Goal: Information Seeking & Learning: Check status

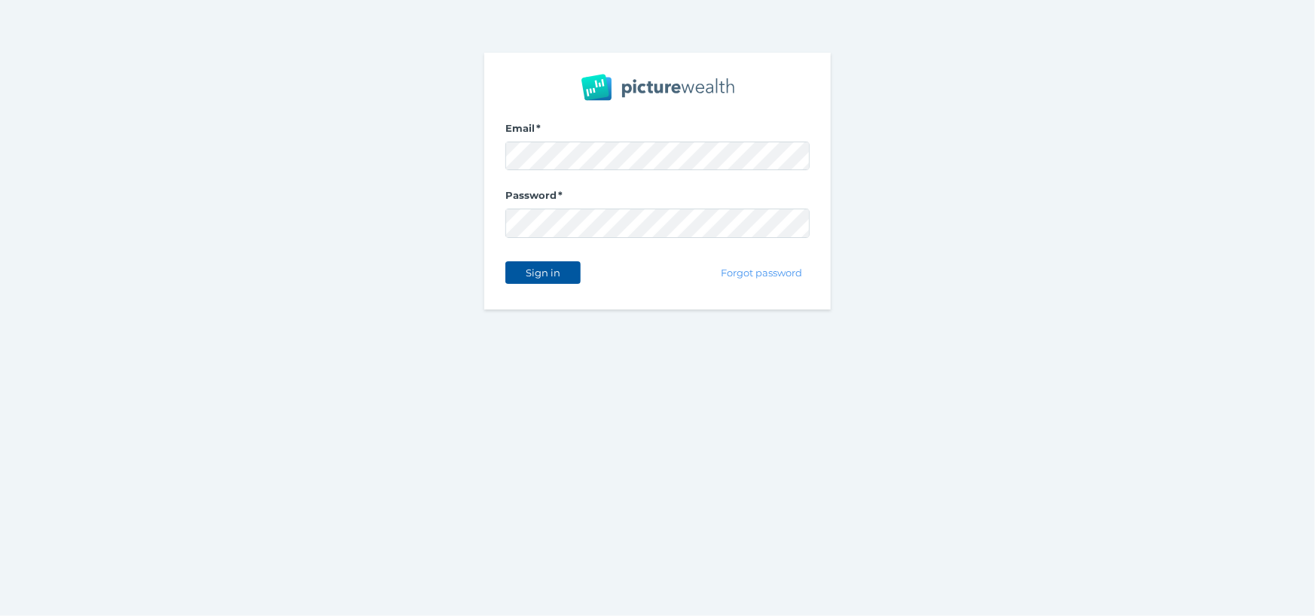
click at [536, 272] on span "Sign in" at bounding box center [542, 273] width 47 height 12
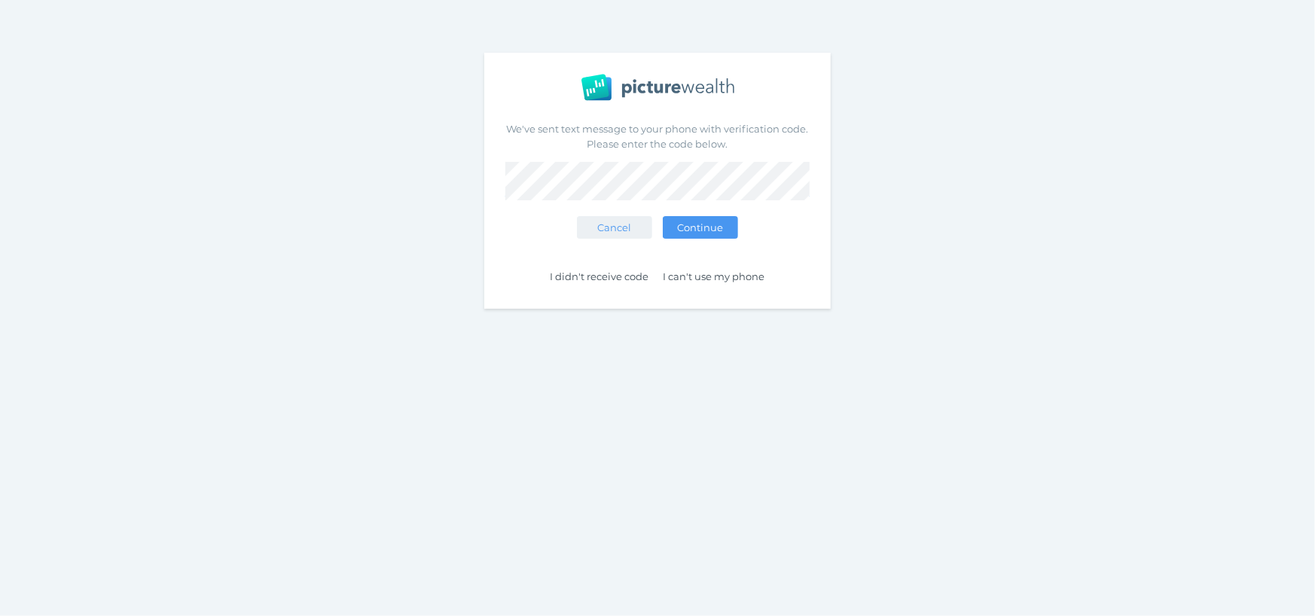
click at [663, 216] on button "Continue" at bounding box center [700, 227] width 75 height 23
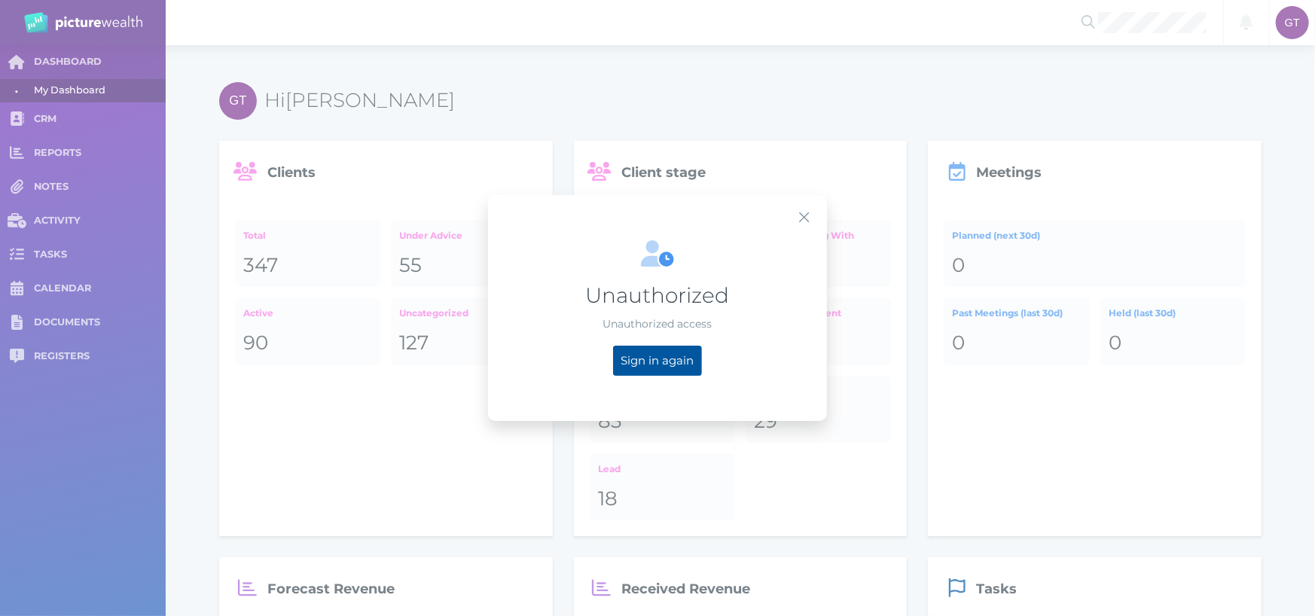
click at [652, 361] on span "Sign in again" at bounding box center [658, 360] width 88 height 14
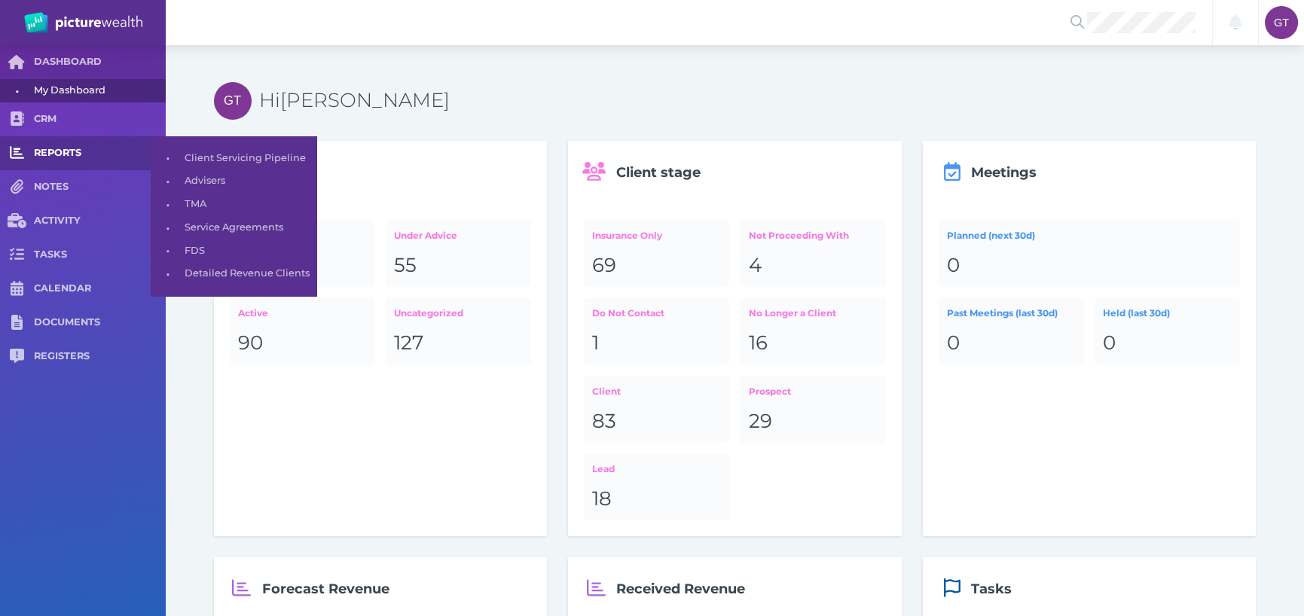
click at [60, 157] on span "REPORTS" at bounding box center [100, 153] width 132 height 13
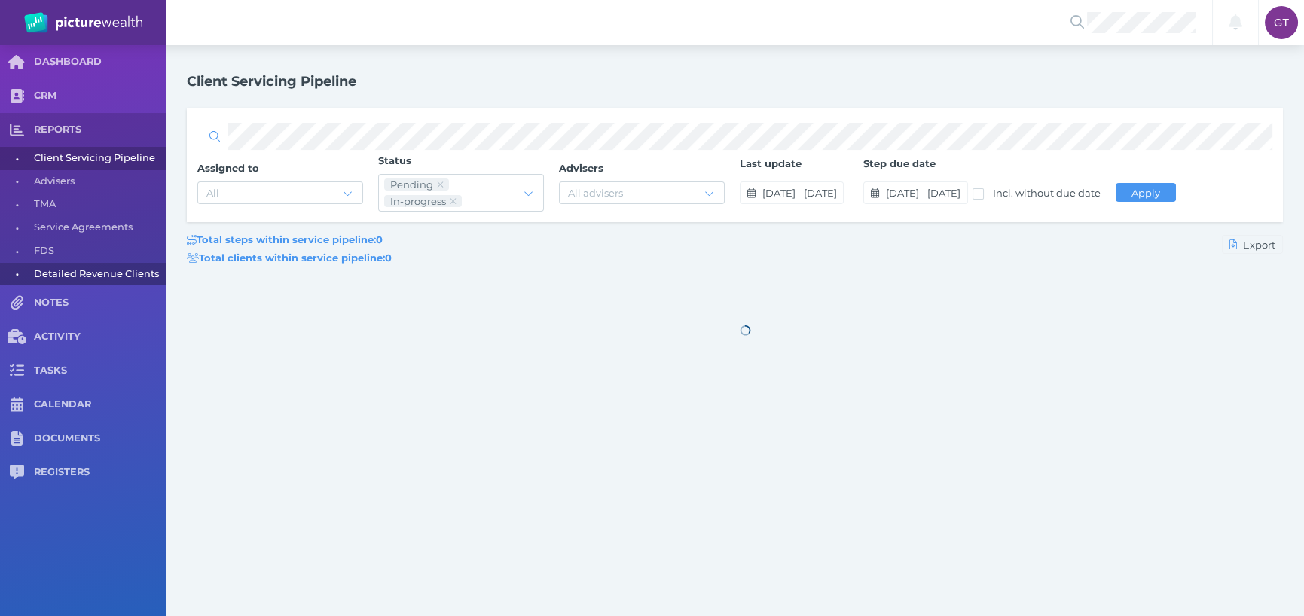
click at [83, 277] on span "Detailed Revenue Clients" at bounding box center [97, 274] width 127 height 23
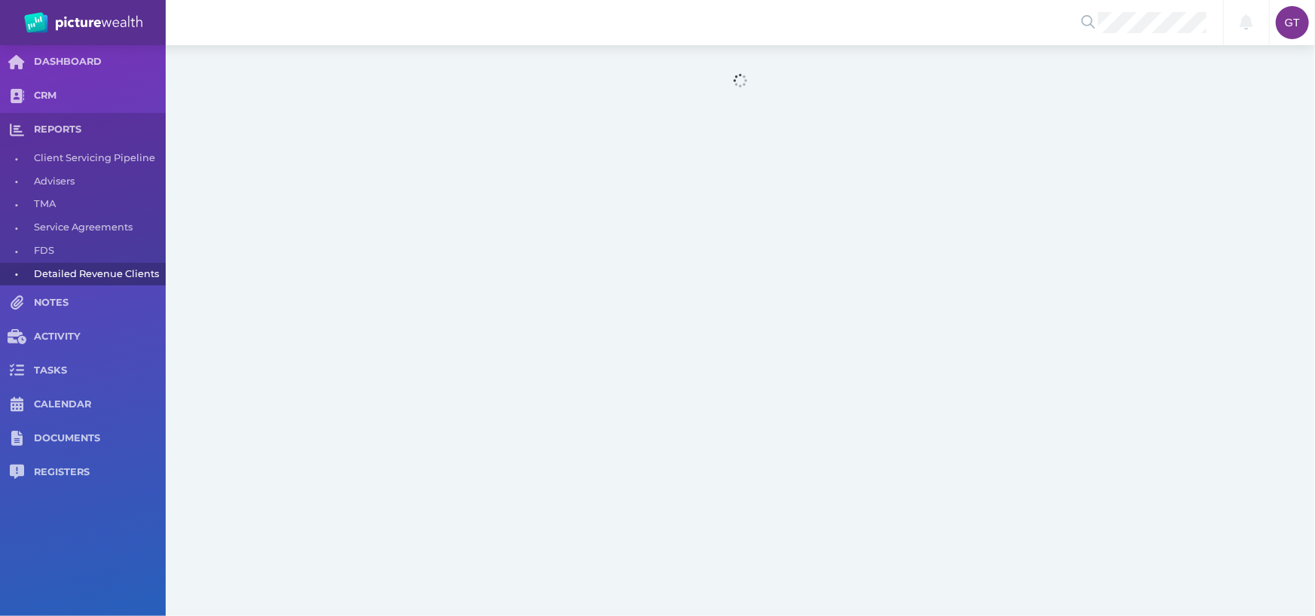
select select "25"
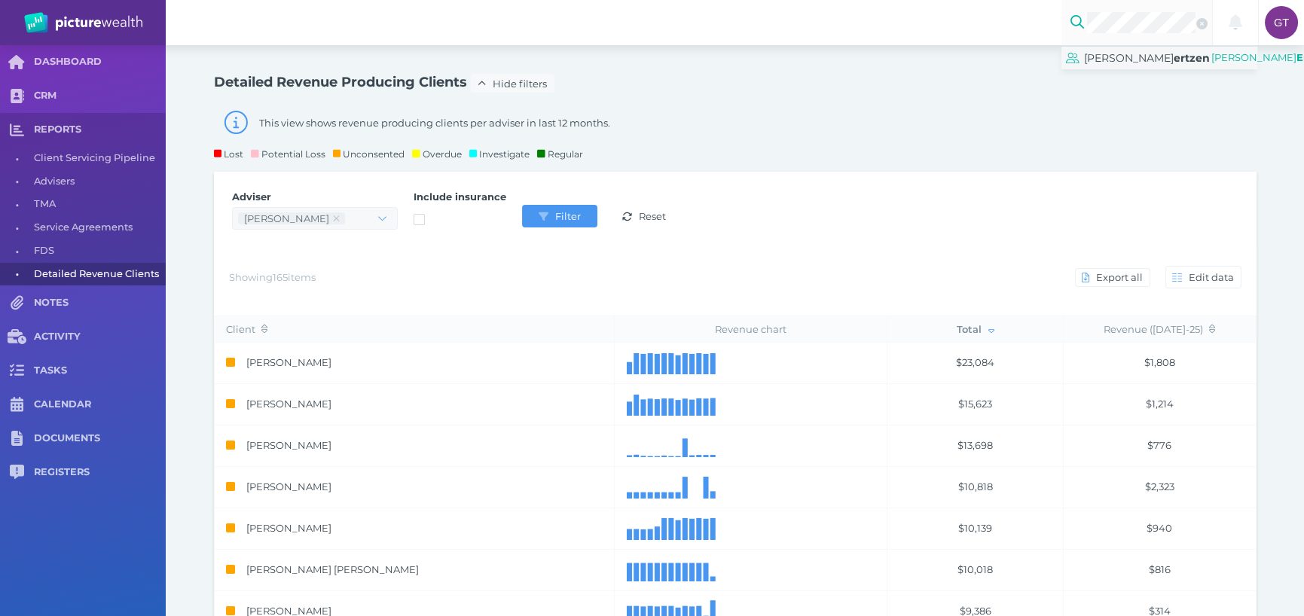
click at [1174, 65] on span "ertzen" at bounding box center [1192, 58] width 36 height 14
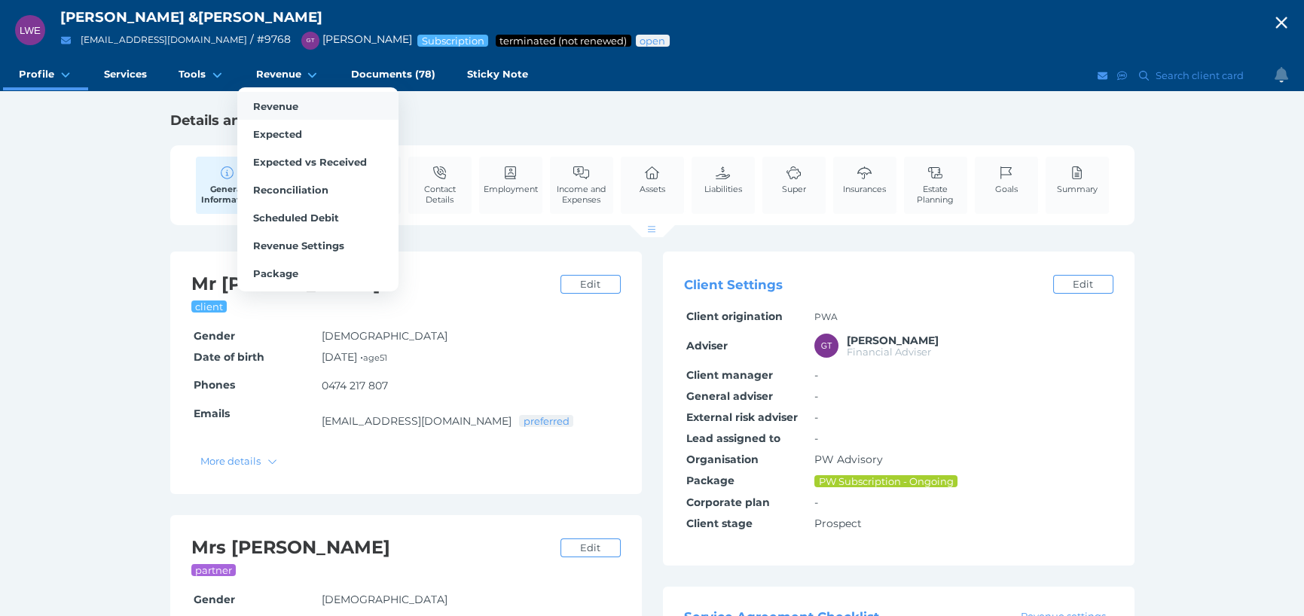
click at [279, 107] on span "Revenue" at bounding box center [275, 106] width 45 height 12
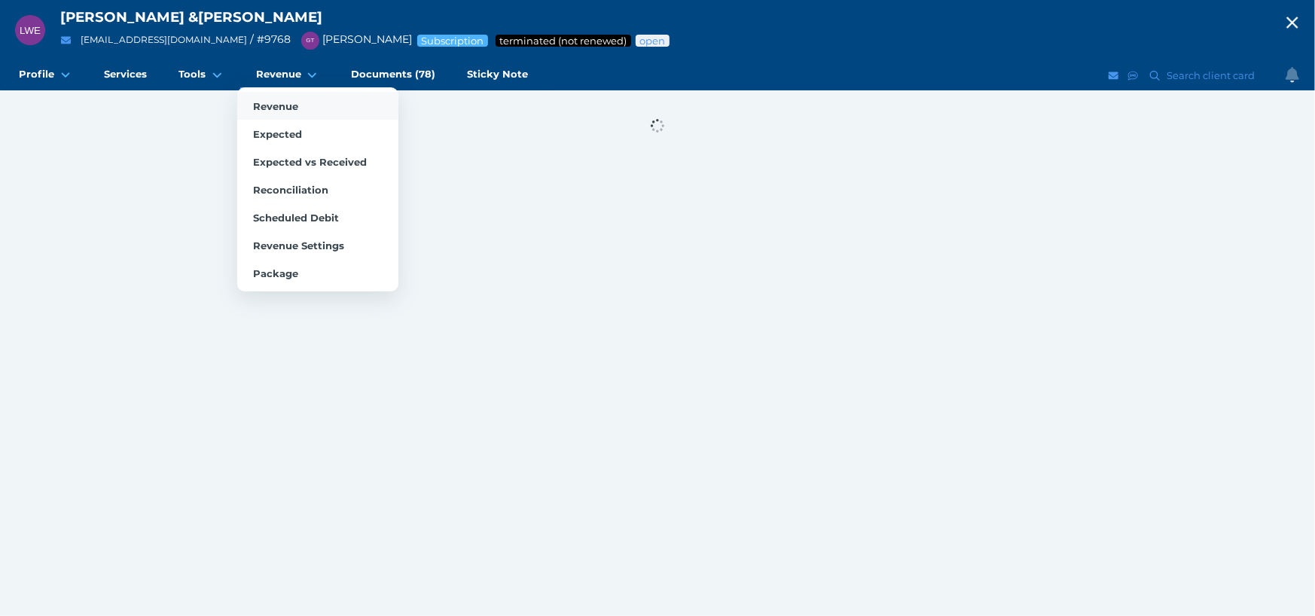
select select "25"
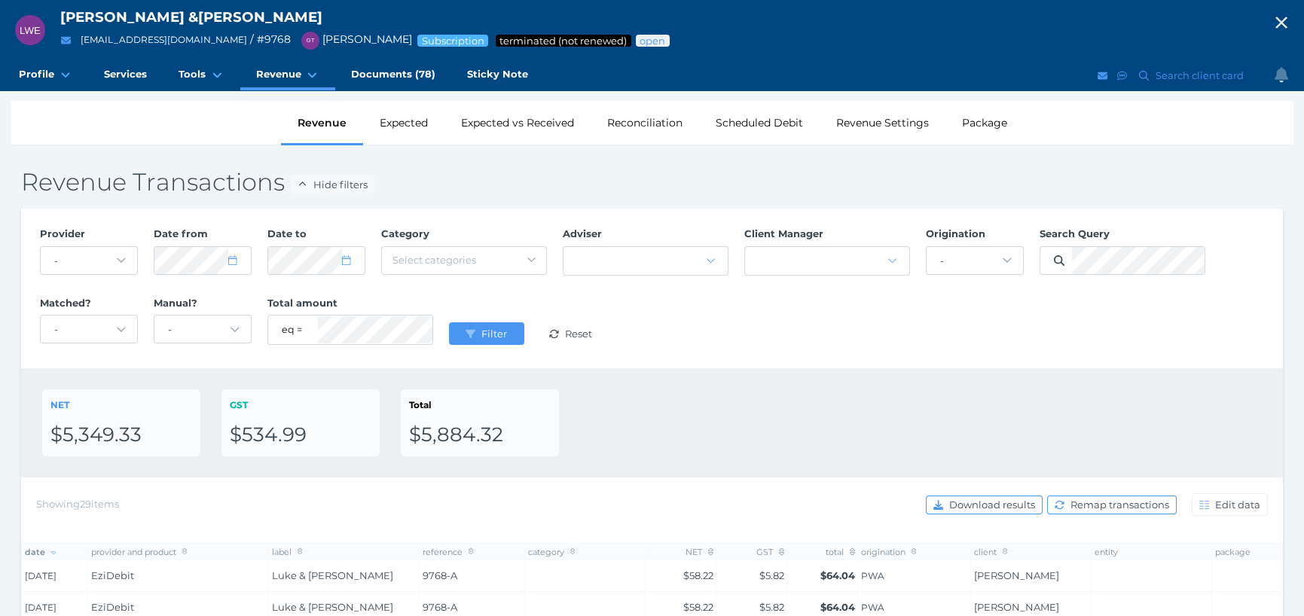
click at [1289, 23] on icon "button" at bounding box center [1281, 22] width 18 height 23
select select "25"
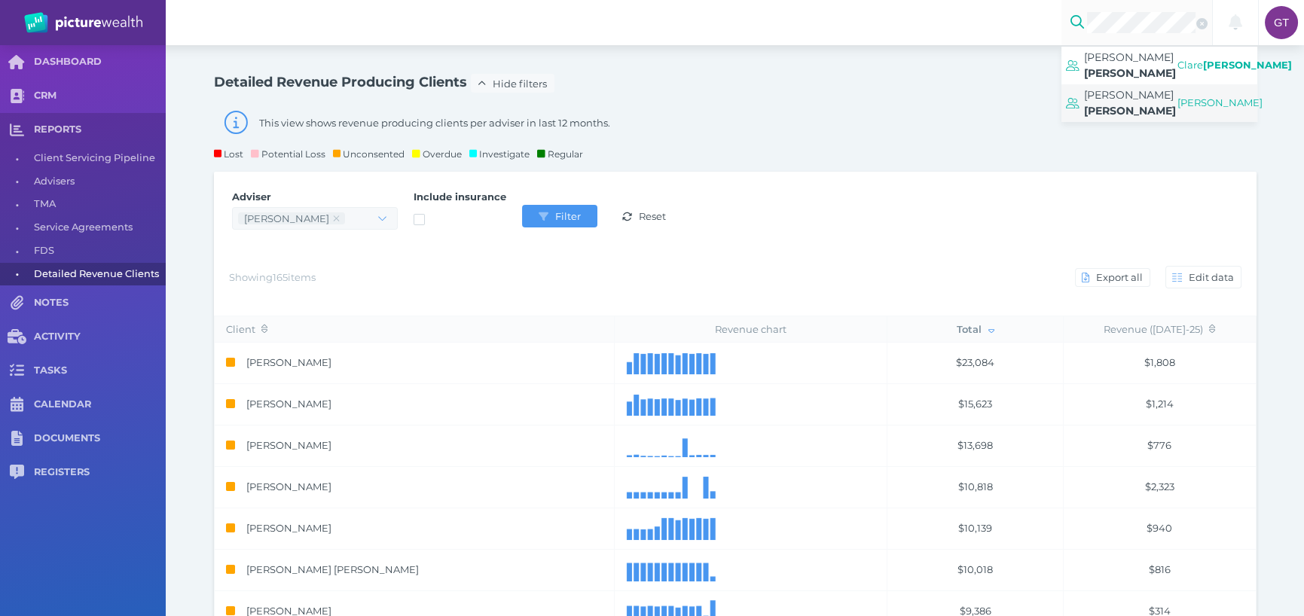
click at [1104, 88] on span "[PERSON_NAME]" at bounding box center [1129, 95] width 90 height 14
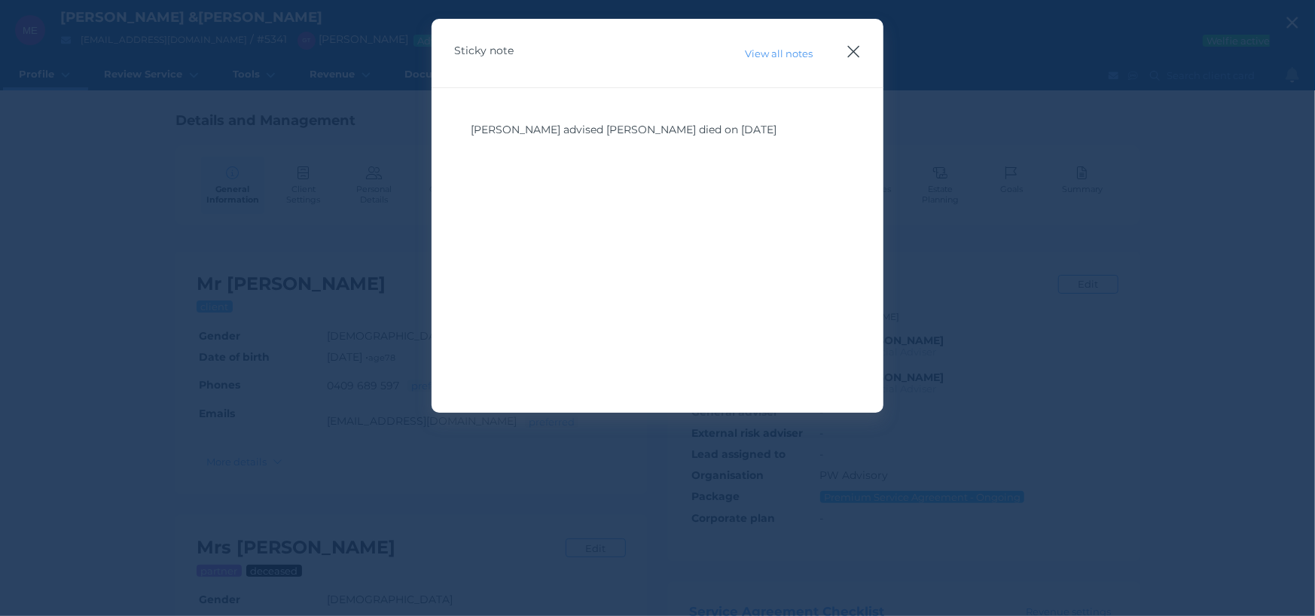
click at [853, 52] on icon "button" at bounding box center [854, 52] width 12 height 12
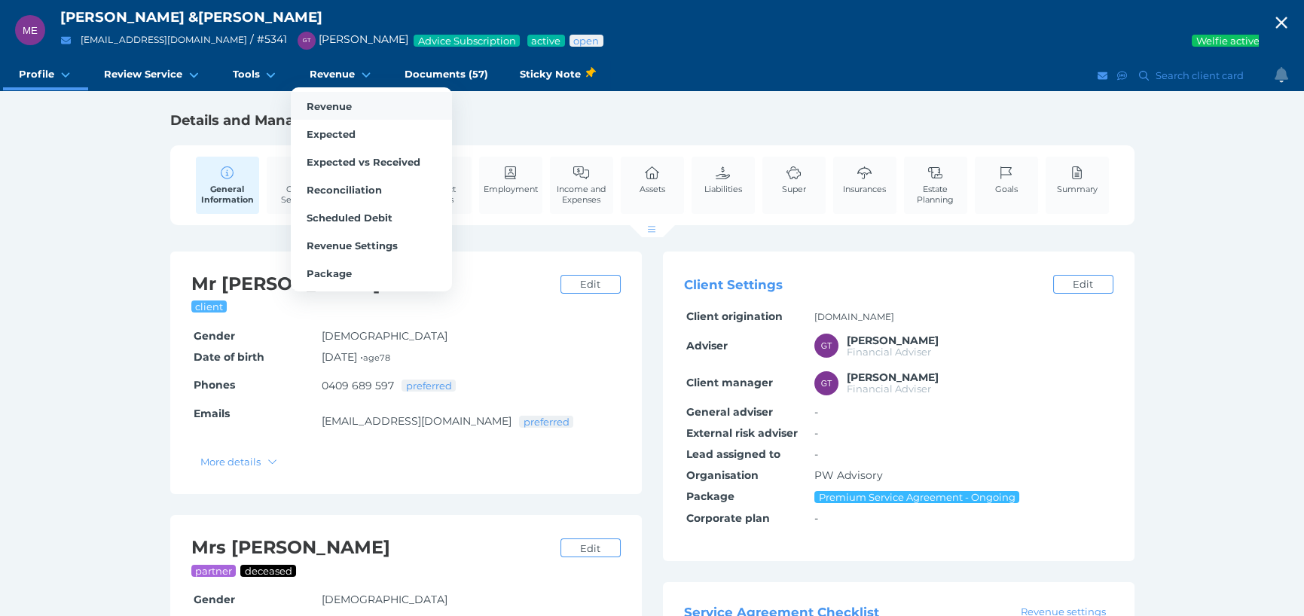
click at [328, 104] on span "Revenue" at bounding box center [329, 106] width 45 height 12
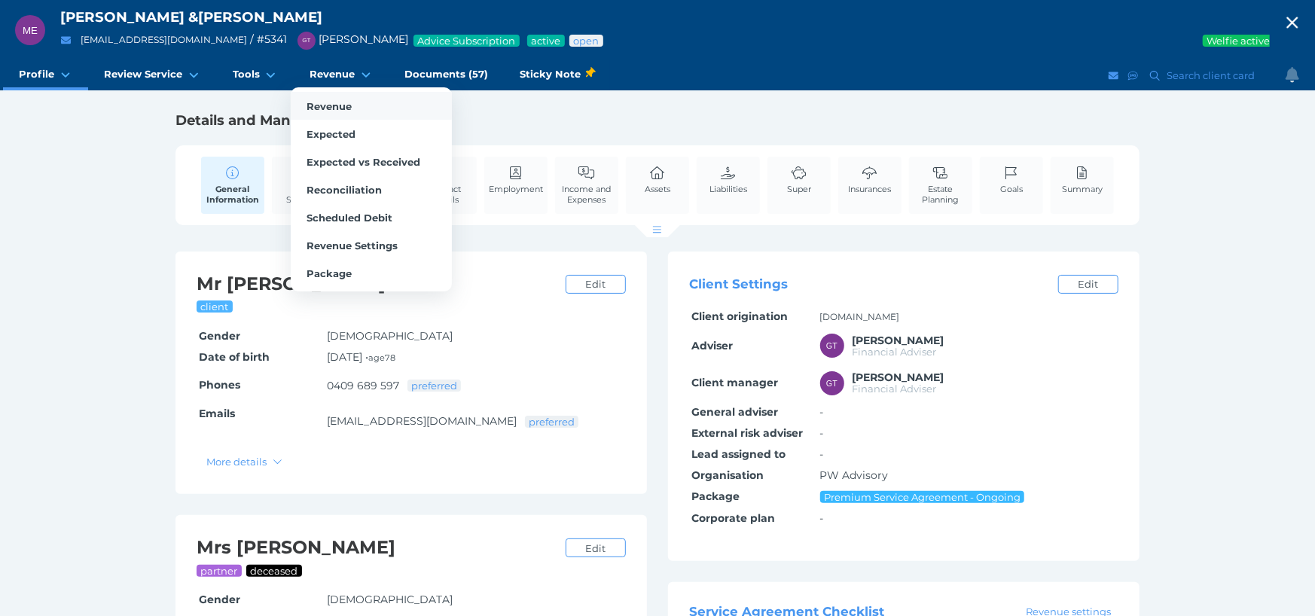
select select "25"
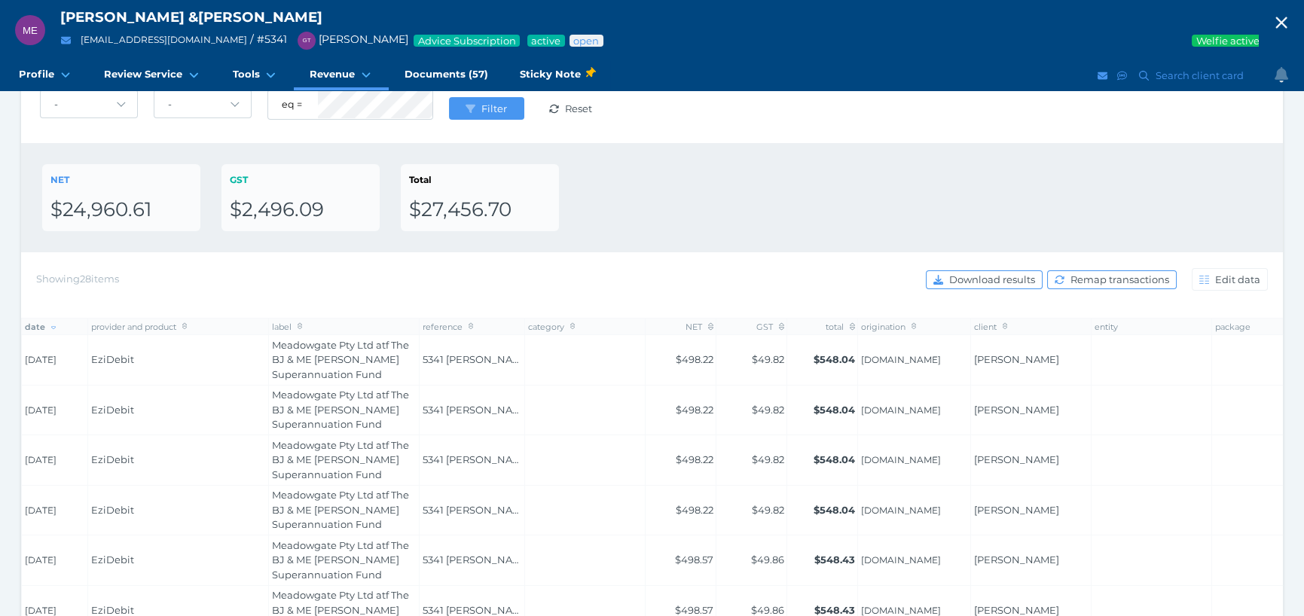
scroll to position [226, 0]
click at [1290, 24] on icon "button" at bounding box center [1281, 22] width 18 height 23
select select "25"
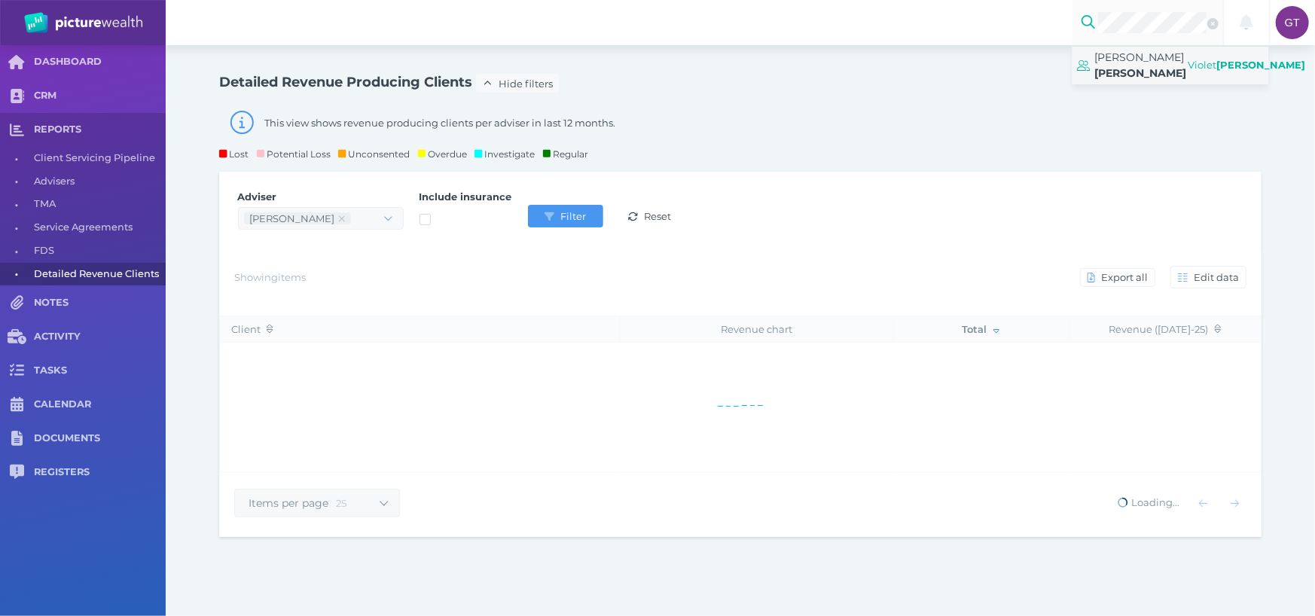
click at [1142, 63] on span "[PERSON_NAME]" at bounding box center [1140, 57] width 90 height 14
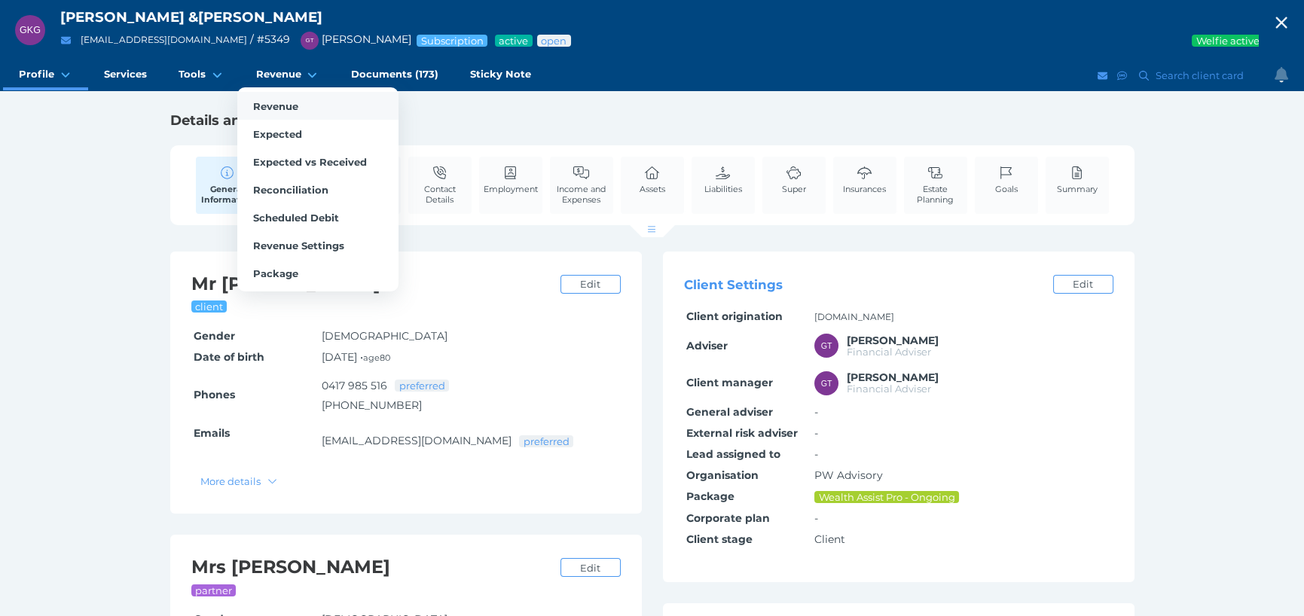
click at [283, 103] on span "Revenue" at bounding box center [275, 106] width 45 height 12
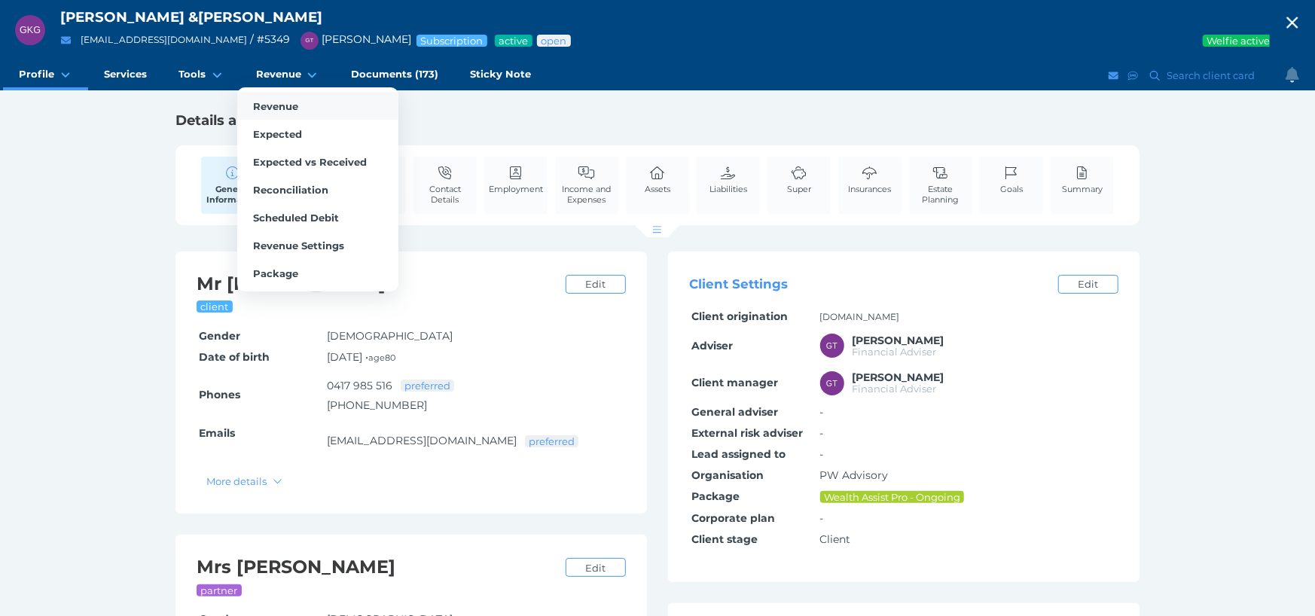
select select "25"
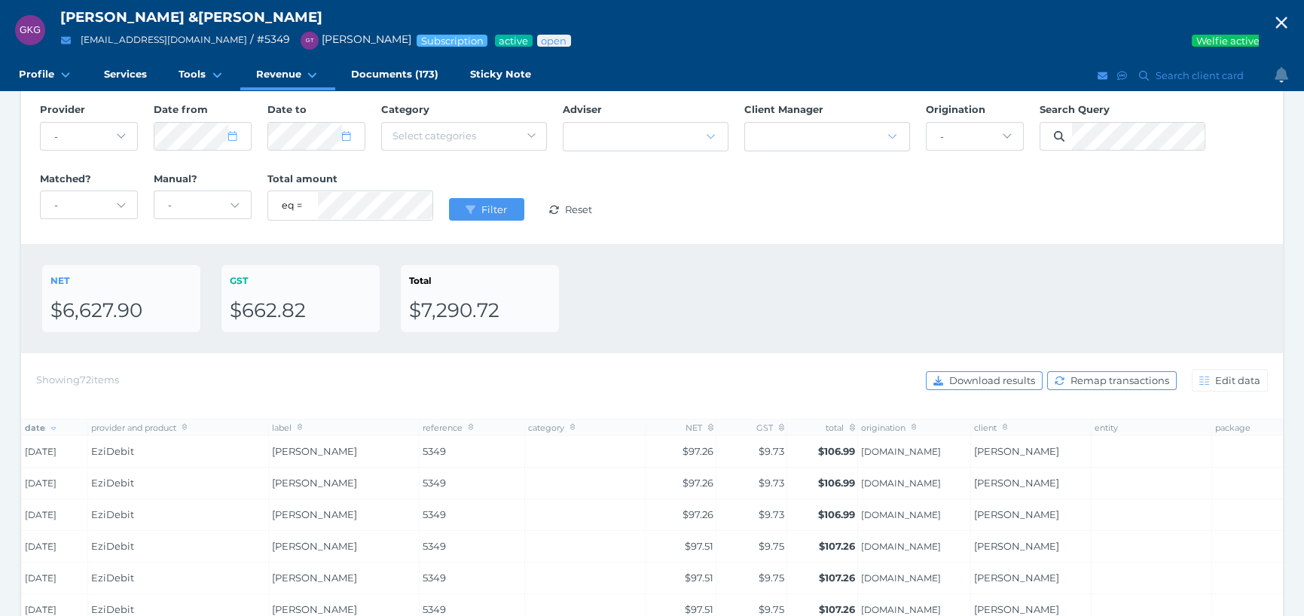
scroll to position [151, 0]
